Goal: Complete application form: Complete application form

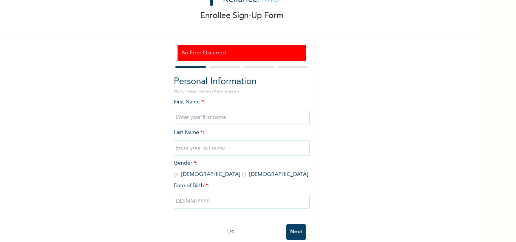
scroll to position [37, 0]
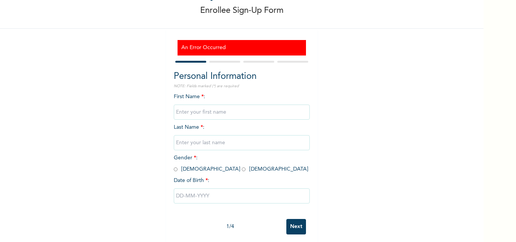
click at [214, 62] on div at bounding box center [224, 62] width 31 height 2
click at [184, 113] on input "text" at bounding box center [242, 112] width 136 height 15
type input "PEACE"
click at [183, 142] on input "text" at bounding box center [242, 142] width 136 height 15
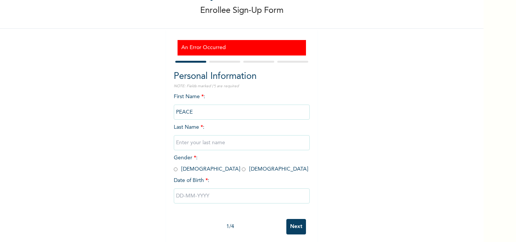
type input "[PERSON_NAME]"
click at [242, 170] on input "radio" at bounding box center [244, 169] width 4 height 7
radio input "true"
click at [185, 194] on input "text" at bounding box center [242, 196] width 136 height 15
select select "8"
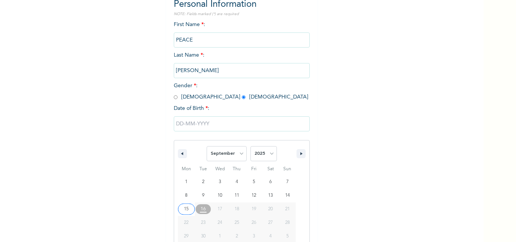
scroll to position [124, 0]
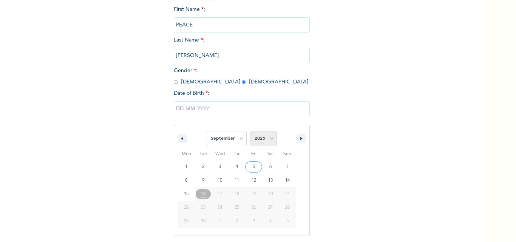
click at [269, 138] on select "2025 2024 2023 2022 2021 2020 2019 2018 2017 2016 2015 2014 2013 2012 2011 2010…" at bounding box center [264, 138] width 26 height 15
select select "1993"
click at [251, 132] on select "2025 2024 2023 2022 2021 2020 2019 2018 2017 2016 2015 2014 2013 2012 2011 2010…" at bounding box center [264, 138] width 26 height 15
click at [241, 139] on select "January February March April May June July August September October November De…" at bounding box center [227, 138] width 40 height 15
select select "11"
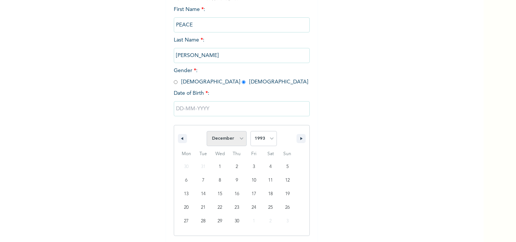
click at [207, 132] on select "January February March April May June July August September October November De…" at bounding box center [227, 138] width 40 height 15
type input "[DATE]"
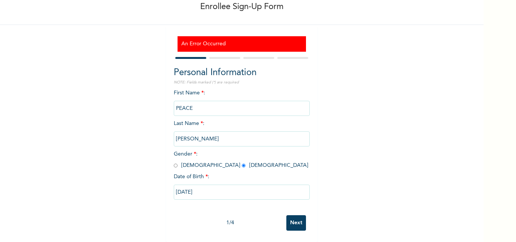
click at [291, 217] on input "Next" at bounding box center [297, 222] width 20 height 15
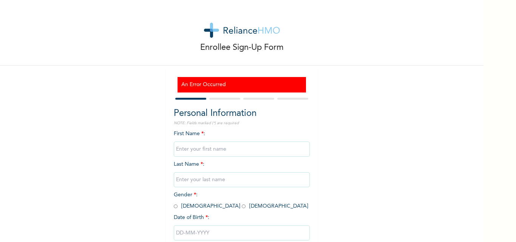
click at [203, 153] on input "text" at bounding box center [242, 149] width 136 height 15
type input "PEACE"
click at [187, 174] on input "text" at bounding box center [242, 179] width 136 height 15
type input "[PERSON_NAME]"
click at [242, 208] on input "radio" at bounding box center [244, 206] width 4 height 7
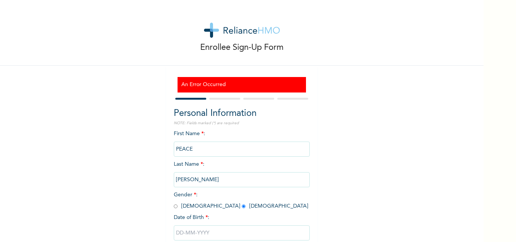
radio input "true"
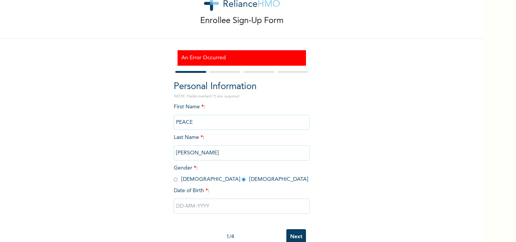
scroll to position [39, 0]
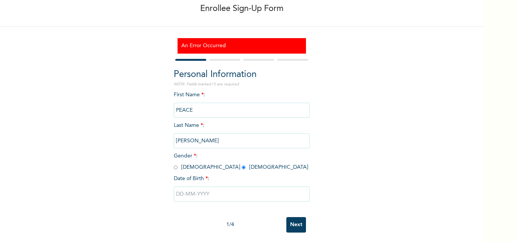
click at [180, 196] on input "text" at bounding box center [242, 194] width 136 height 15
select select "8"
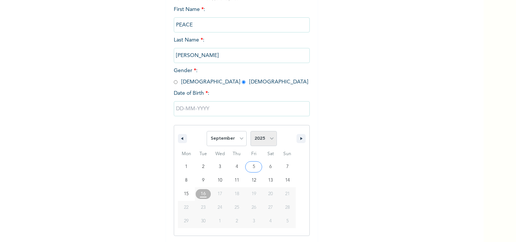
click at [273, 138] on select "2025 2024 2023 2022 2021 2020 2019 2018 2017 2016 2015 2014 2013 2012 2011 2010…" at bounding box center [264, 138] width 26 height 15
select select "1993"
click at [251, 132] on select "2025 2024 2023 2022 2021 2020 2019 2018 2017 2016 2015 2014 2013 2012 2011 2010…" at bounding box center [264, 138] width 26 height 15
click at [238, 139] on select "January February March April May June July August September October November De…" at bounding box center [227, 138] width 40 height 15
select select "11"
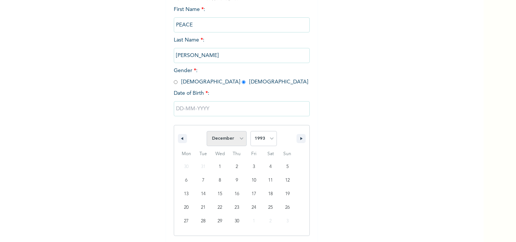
click at [207, 132] on select "January February March April May June July August September October November De…" at bounding box center [227, 138] width 40 height 15
type input "[DATE]"
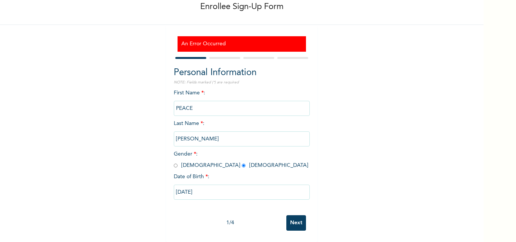
scroll to position [46, 0]
click at [291, 215] on input "Next" at bounding box center [297, 222] width 20 height 15
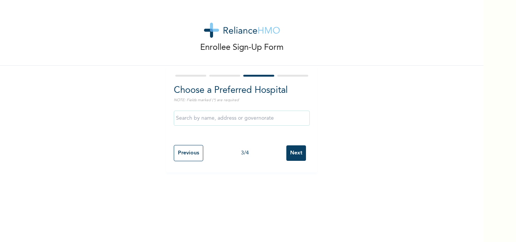
click at [223, 73] on div "Choose a Preferred Hospital NOTE: Fields marked (*) are required Previous 3 / 4…" at bounding box center [241, 119] width 151 height 107
click at [182, 74] on div at bounding box center [242, 75] width 136 height 5
click at [181, 150] on input "Previous" at bounding box center [188, 153] width 29 height 16
select select "25"
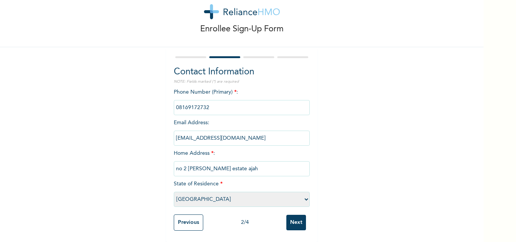
scroll to position [24, 0]
click at [183, 215] on input "Previous" at bounding box center [188, 223] width 29 height 16
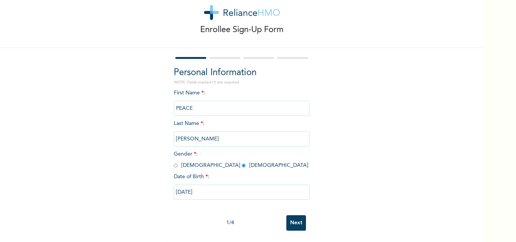
click at [292, 215] on input "Next" at bounding box center [297, 222] width 20 height 15
select select "25"
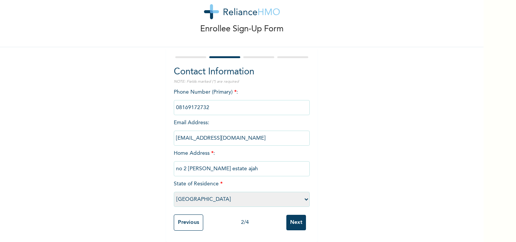
click at [293, 215] on input "Next" at bounding box center [297, 222] width 20 height 15
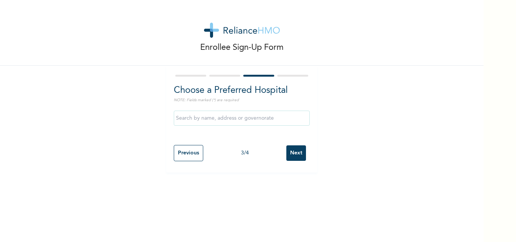
scroll to position [0, 0]
click at [295, 154] on input "Next" at bounding box center [297, 153] width 20 height 15
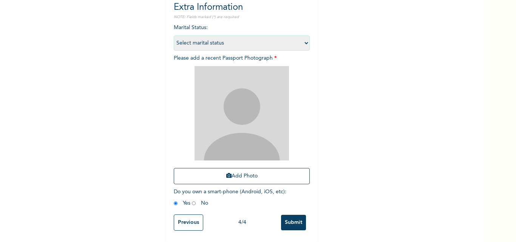
scroll to position [89, 0]
